Goal: Check status: Check status

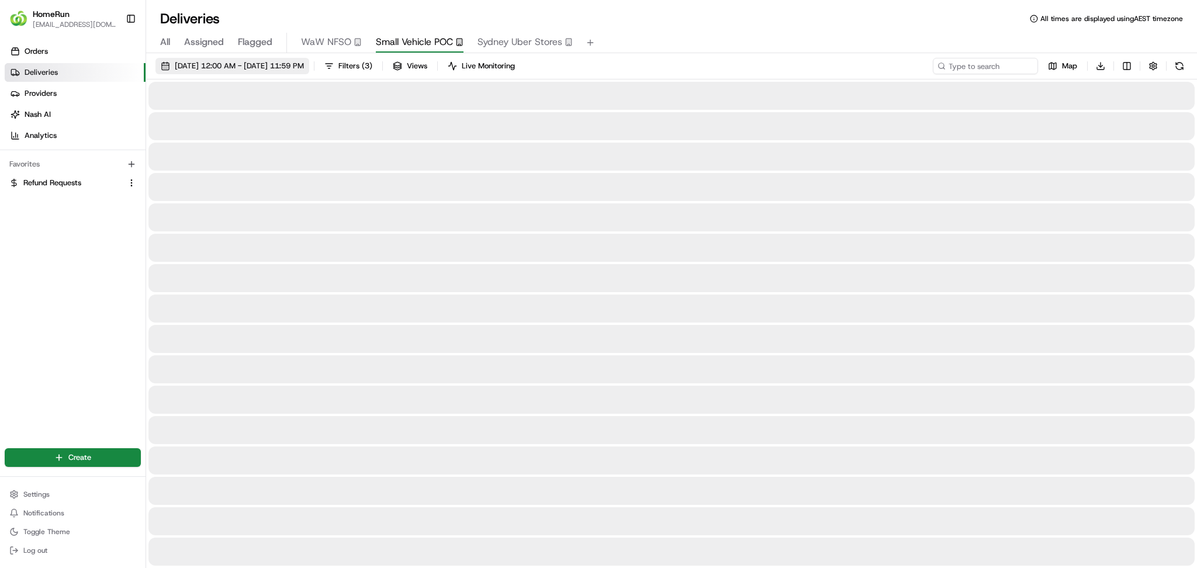
click at [304, 62] on span "[DATE] 12:00 AM - [DATE] 11:59 PM" at bounding box center [239, 66] width 129 height 11
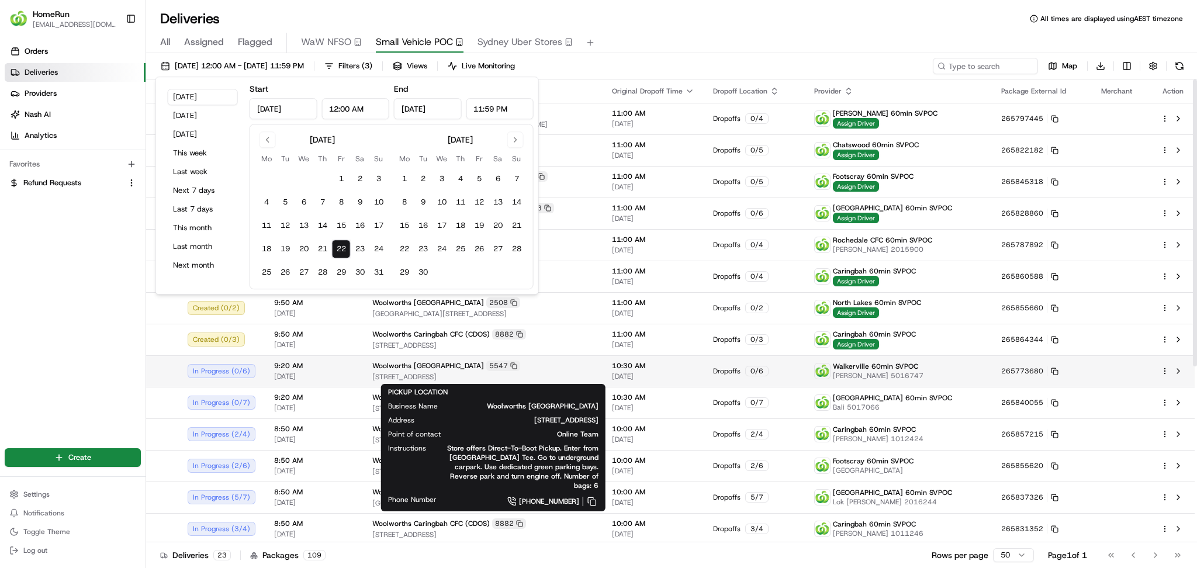
click at [377, 373] on span "[STREET_ADDRESS]" at bounding box center [482, 376] width 221 height 9
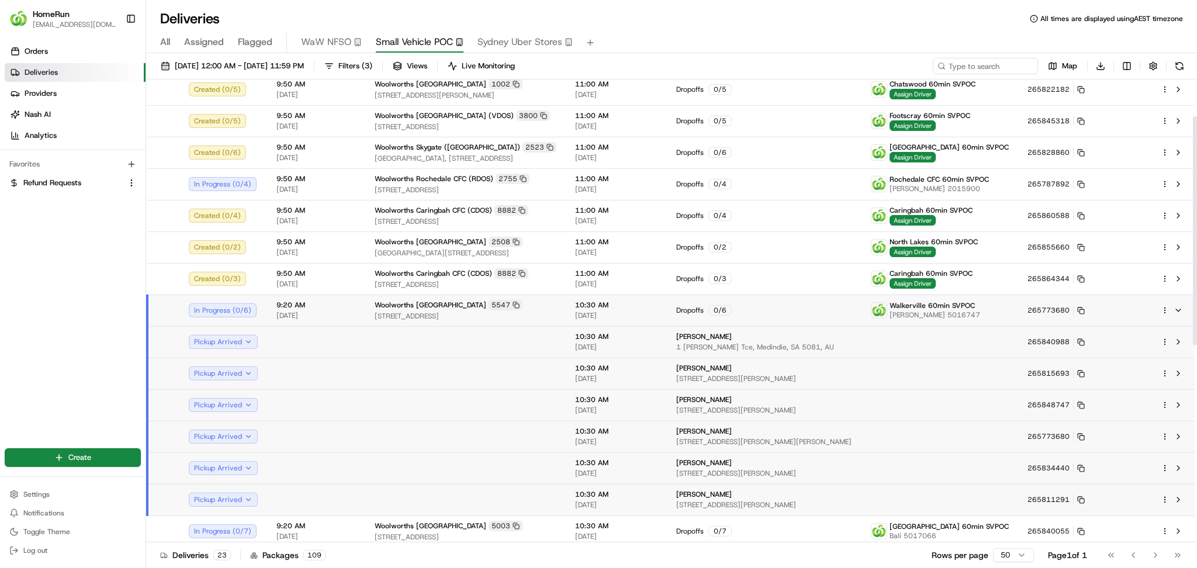
scroll to position [78, 0]
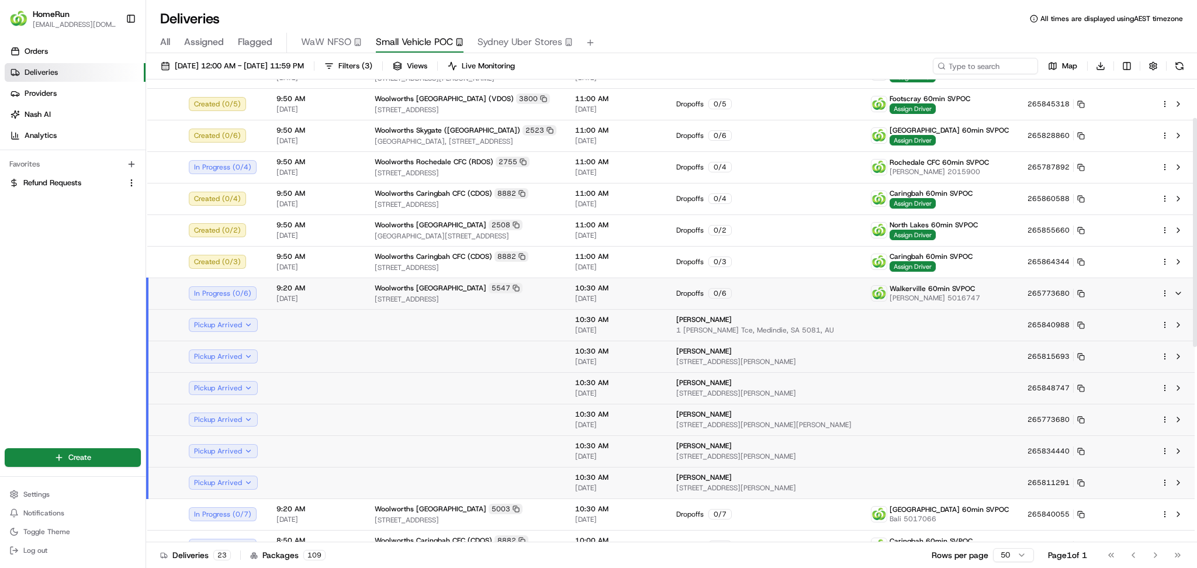
click at [561, 355] on td at bounding box center [465, 357] width 200 height 32
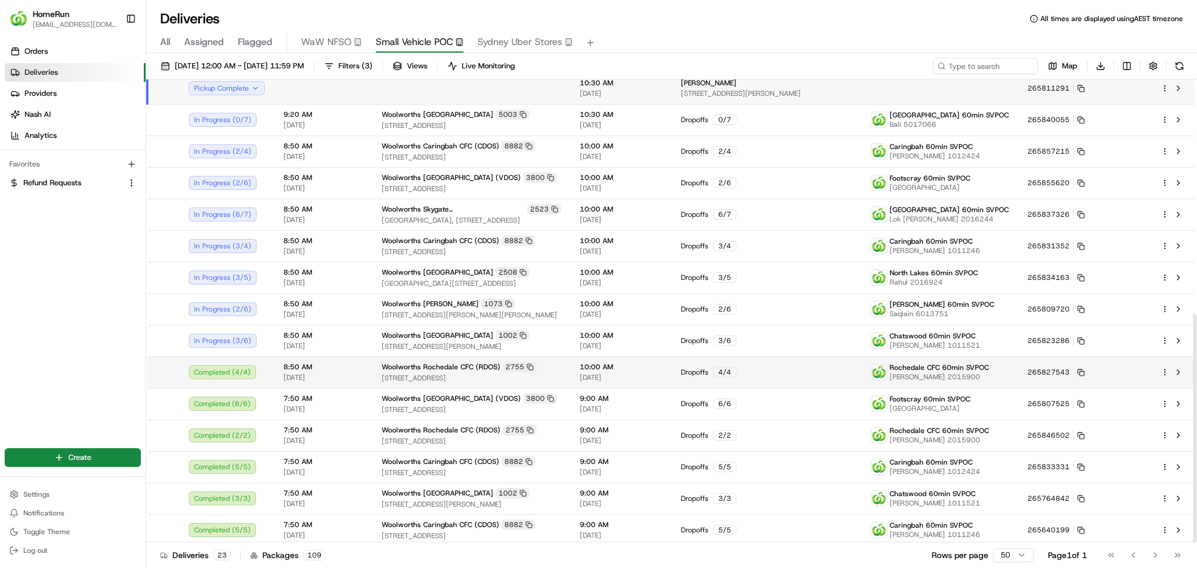
scroll to position [474, 0]
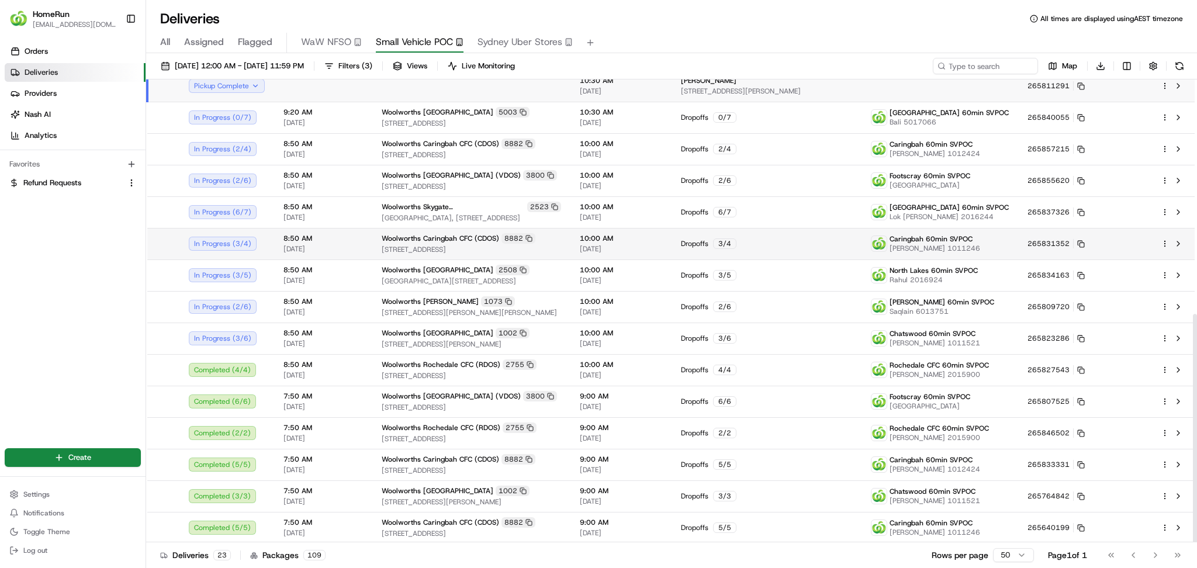
click at [553, 240] on div "Woolworths Caringbah CFC (CDOS) 8882" at bounding box center [471, 238] width 179 height 11
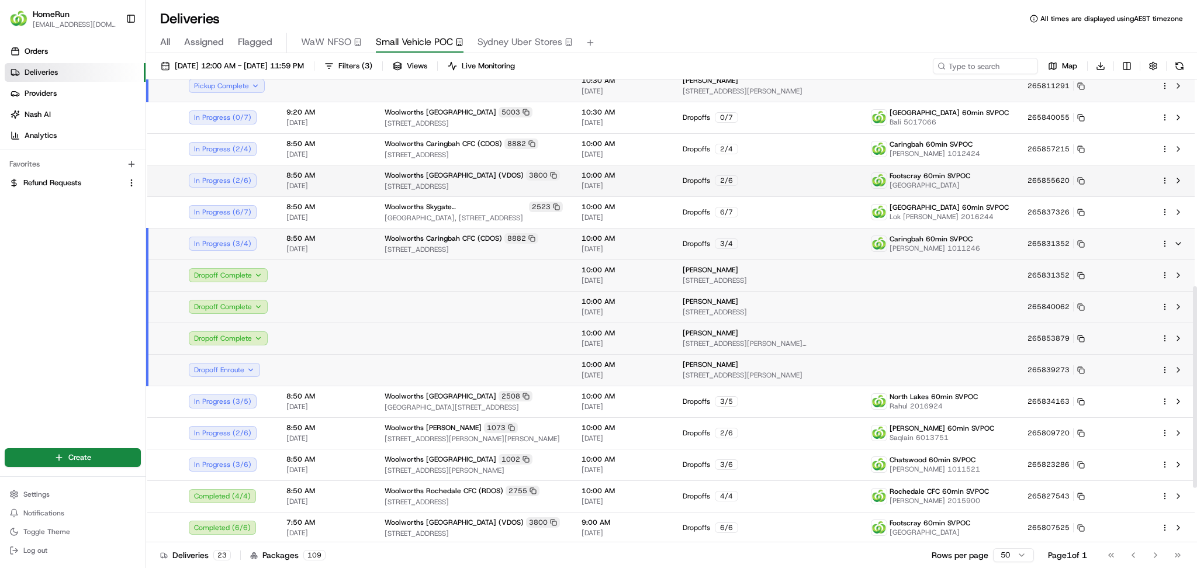
click at [557, 188] on span "[STREET_ADDRESS]" at bounding box center [473, 186] width 178 height 9
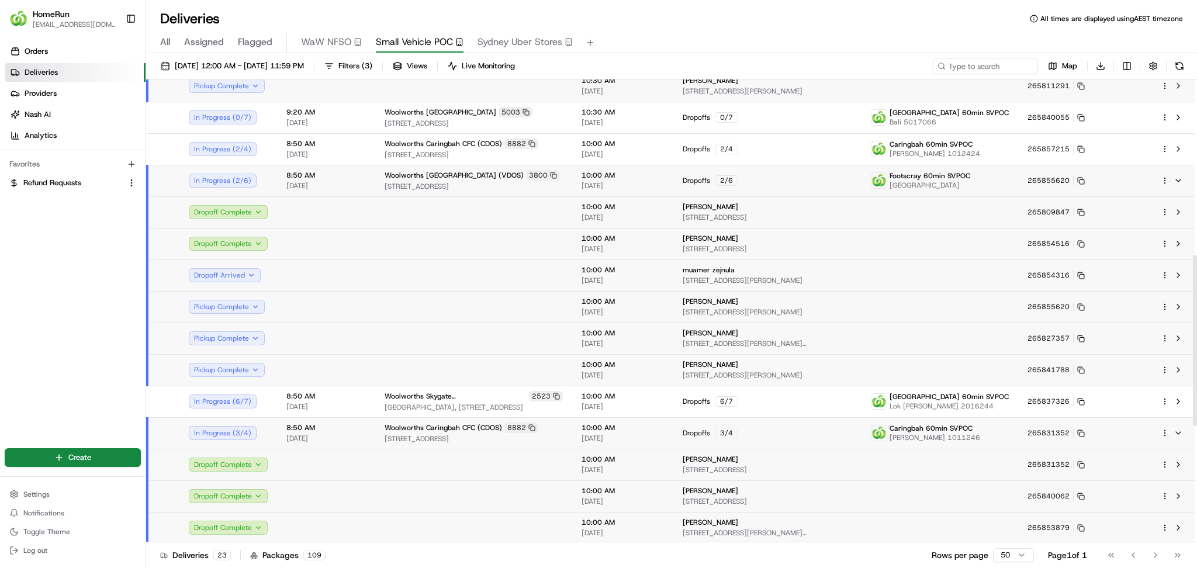
click at [486, 334] on td at bounding box center [473, 339] width 197 height 32
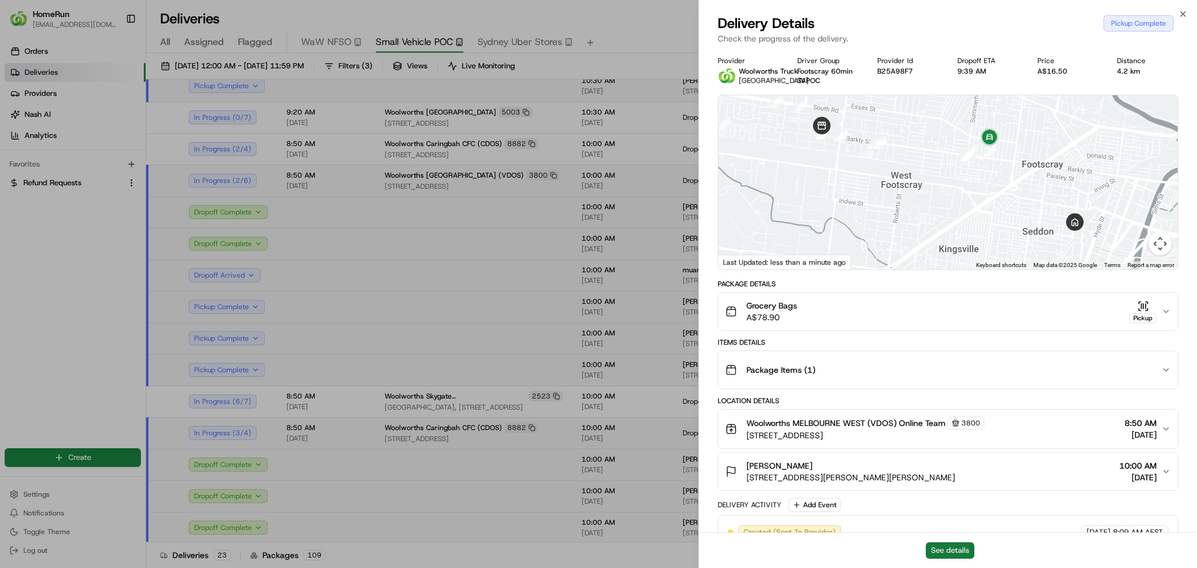
click at [949, 546] on button "See details" at bounding box center [949, 550] width 48 height 16
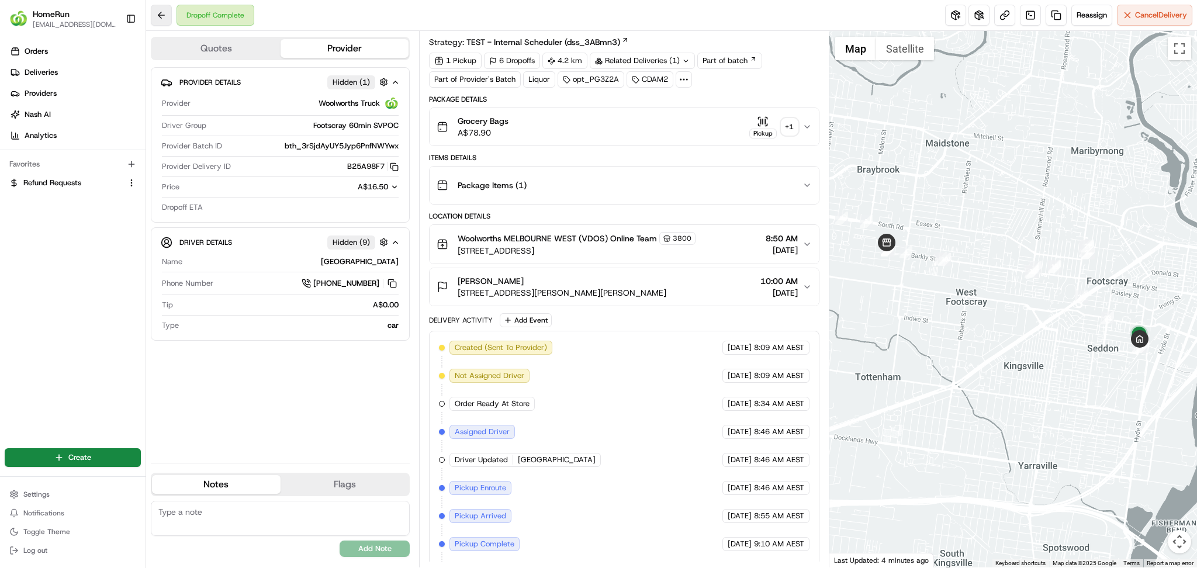
click at [161, 13] on button at bounding box center [161, 15] width 21 height 21
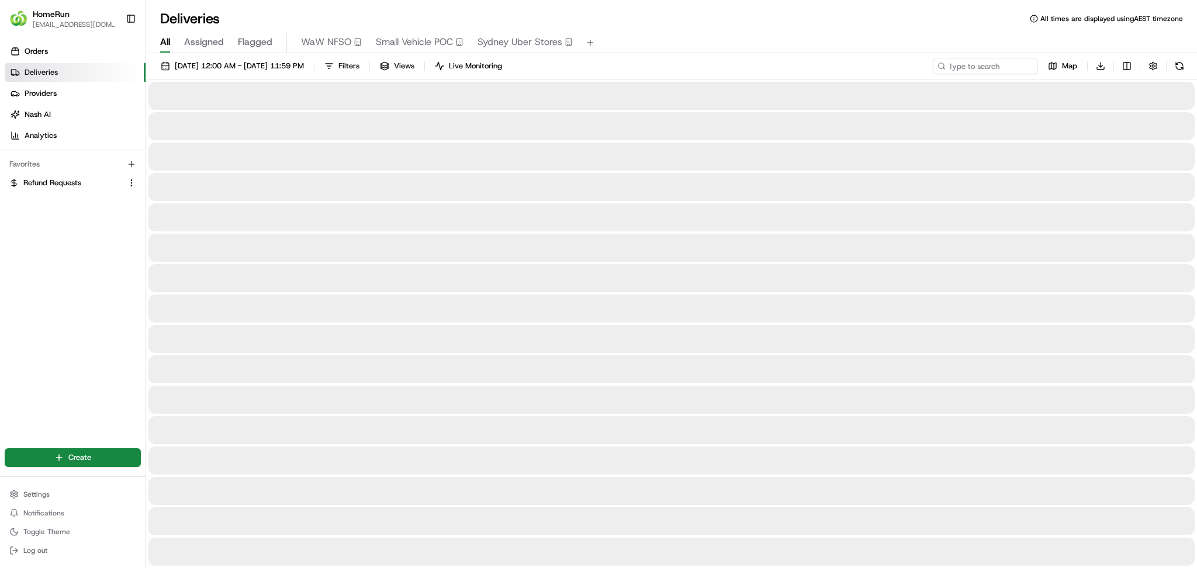
click at [407, 43] on span "Small Vehicle POC" at bounding box center [414, 42] width 77 height 14
click at [512, 70] on span "Live Monitoring" at bounding box center [488, 66] width 53 height 11
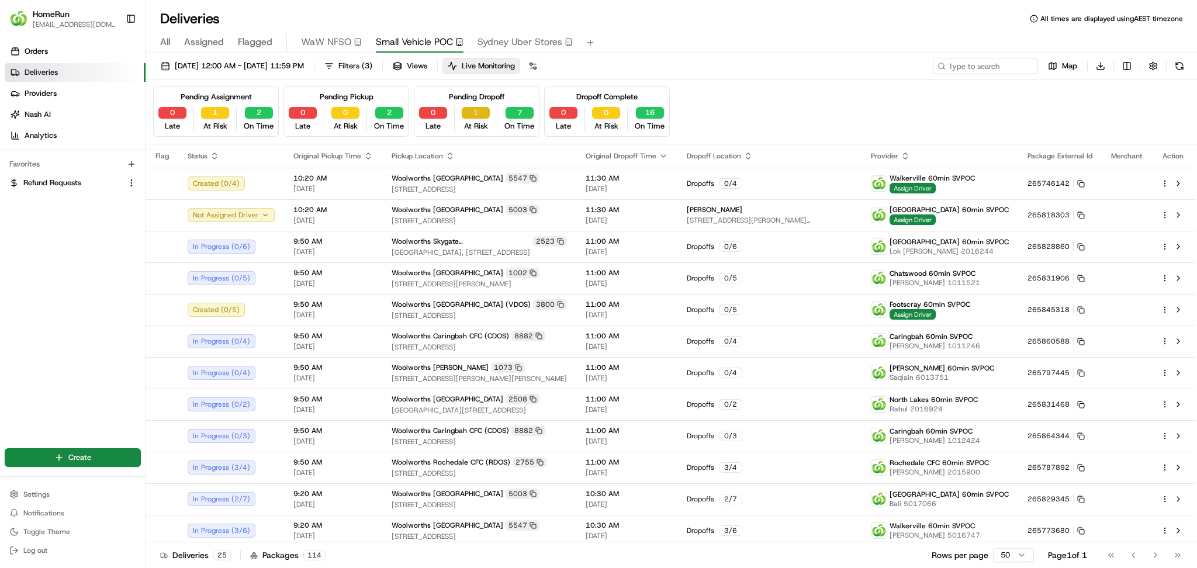
click at [469, 116] on button "1" at bounding box center [476, 113] width 28 height 12
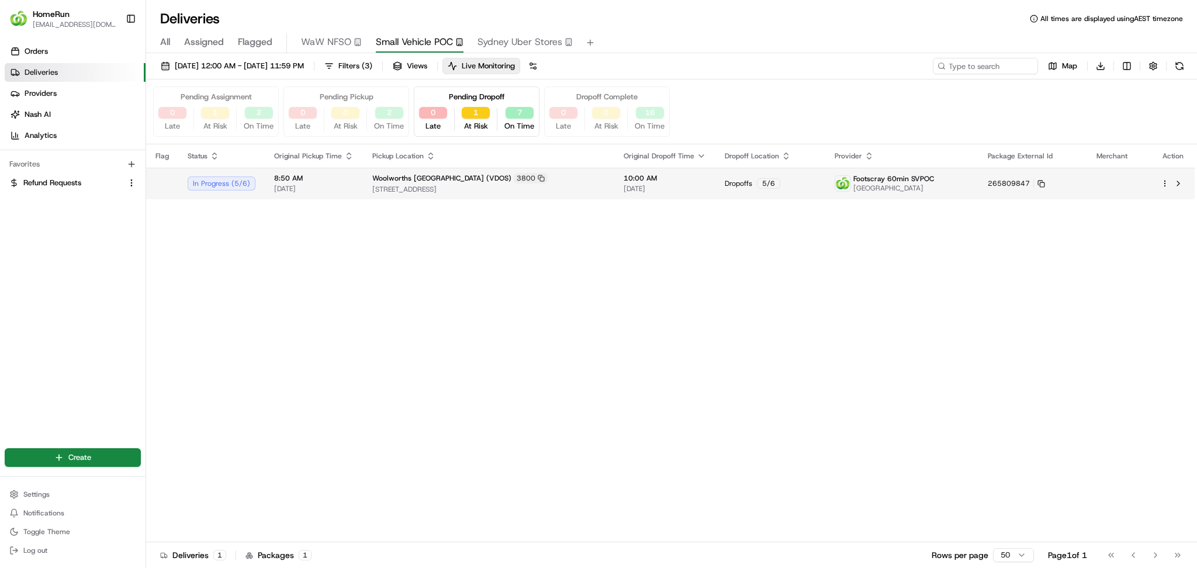
click at [480, 189] on span "[STREET_ADDRESS]" at bounding box center [488, 189] width 233 height 9
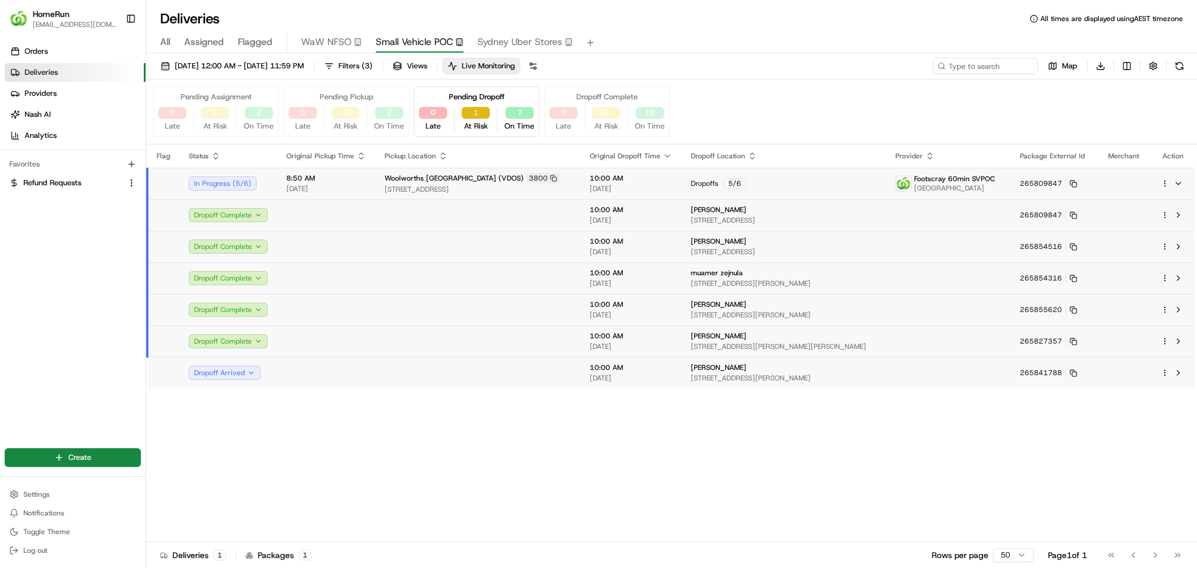
click at [470, 111] on button "1" at bounding box center [476, 113] width 28 height 12
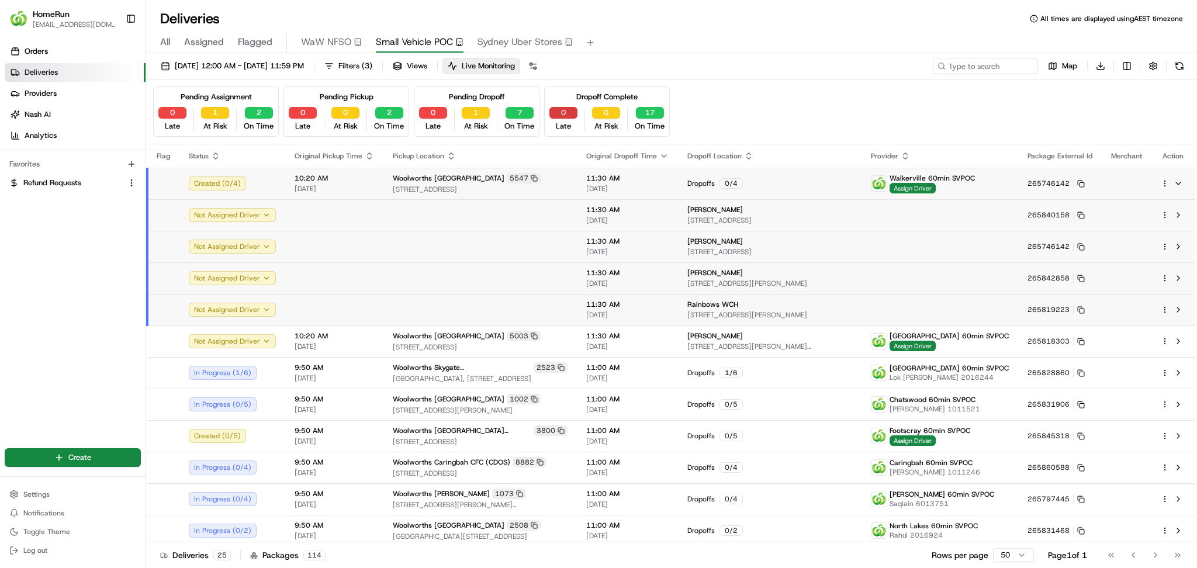
click at [561, 111] on button "0" at bounding box center [563, 113] width 28 height 12
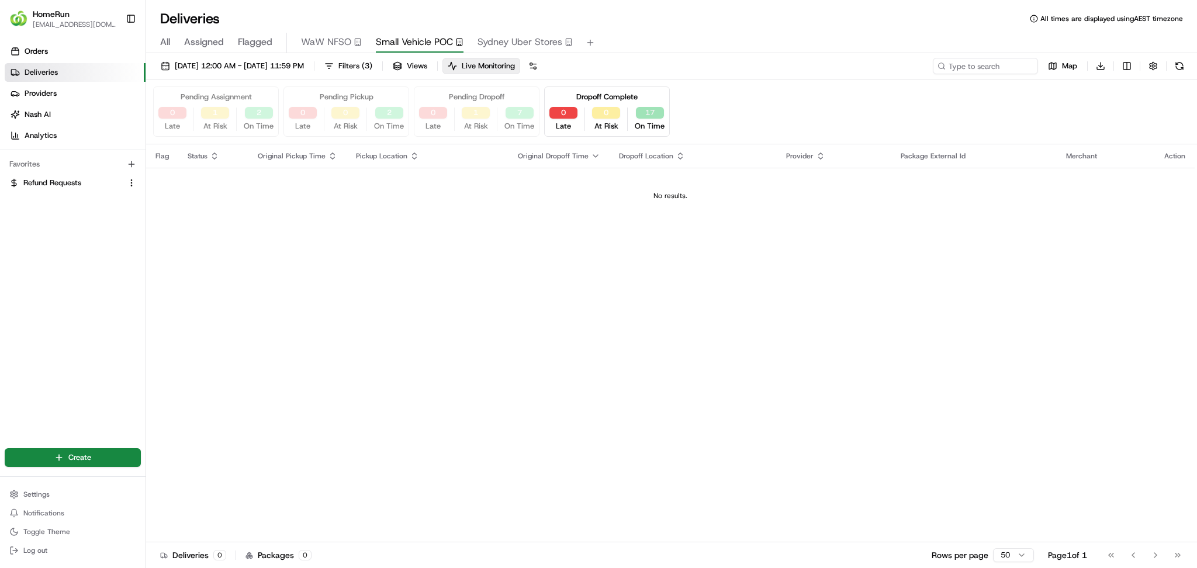
click at [642, 112] on button "17" at bounding box center [650, 113] width 28 height 12
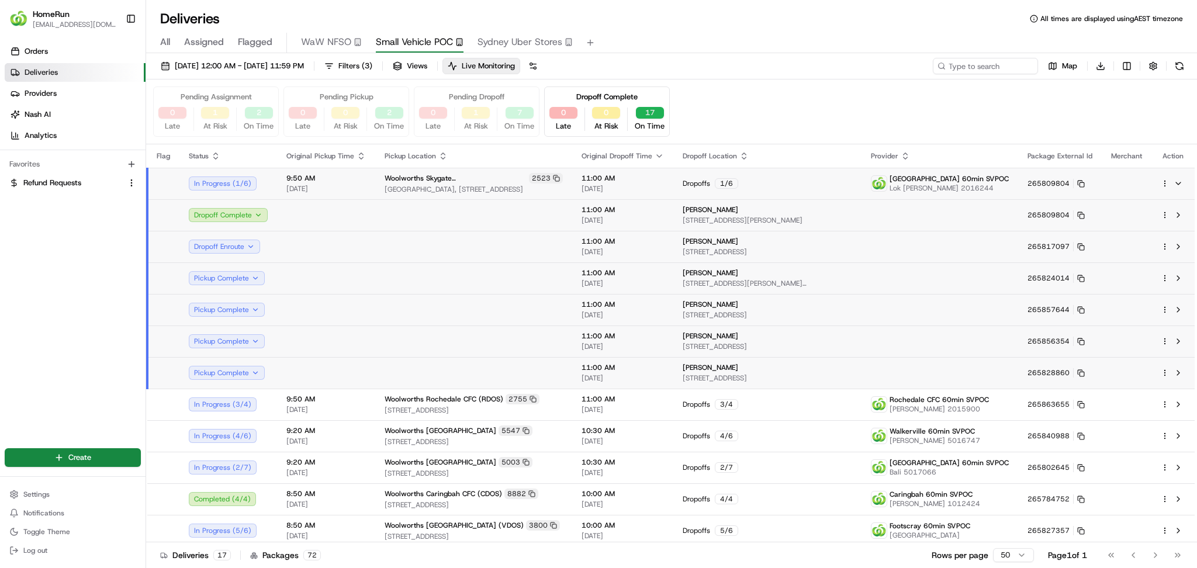
click at [648, 115] on button "17" at bounding box center [650, 113] width 28 height 12
